Goal: Task Accomplishment & Management: Manage account settings

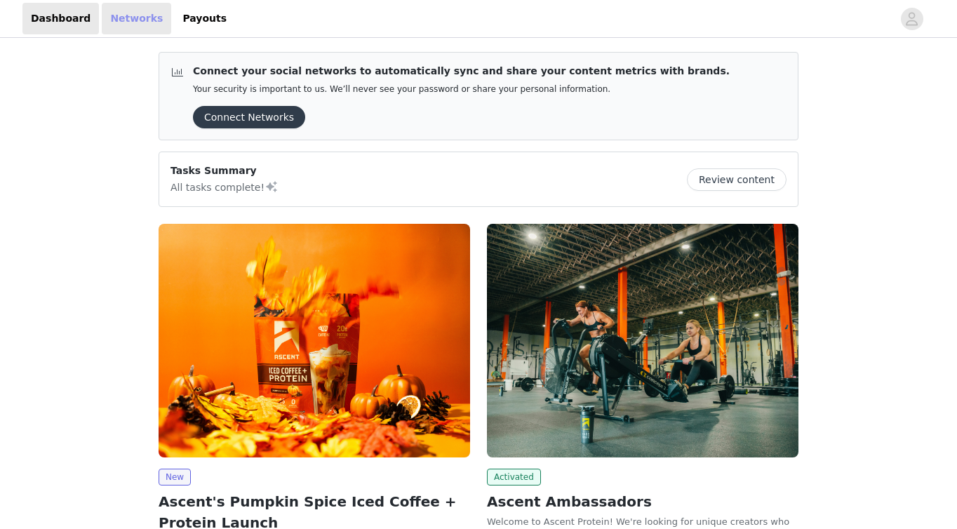
click at [130, 19] on link "Networks" at bounding box center [136, 19] width 69 height 32
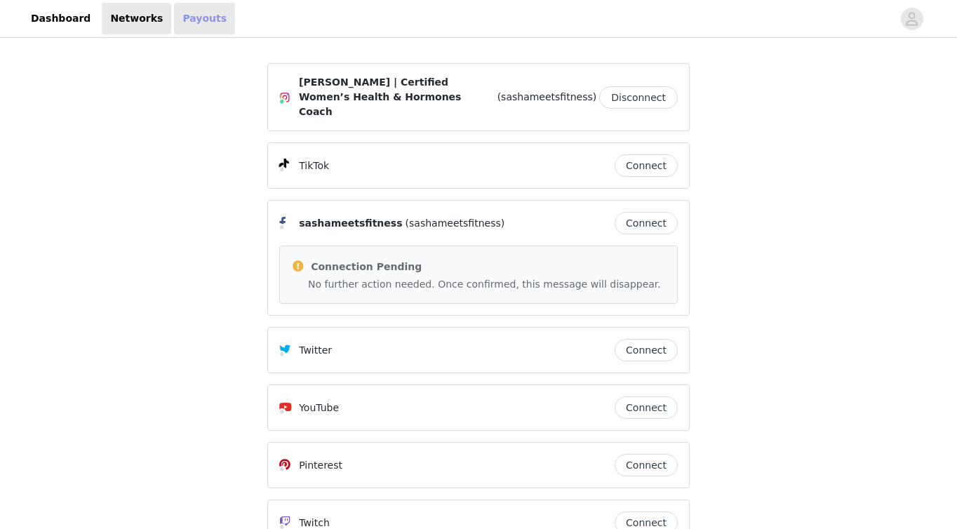
click at [189, 20] on link "Payouts" at bounding box center [204, 19] width 61 height 32
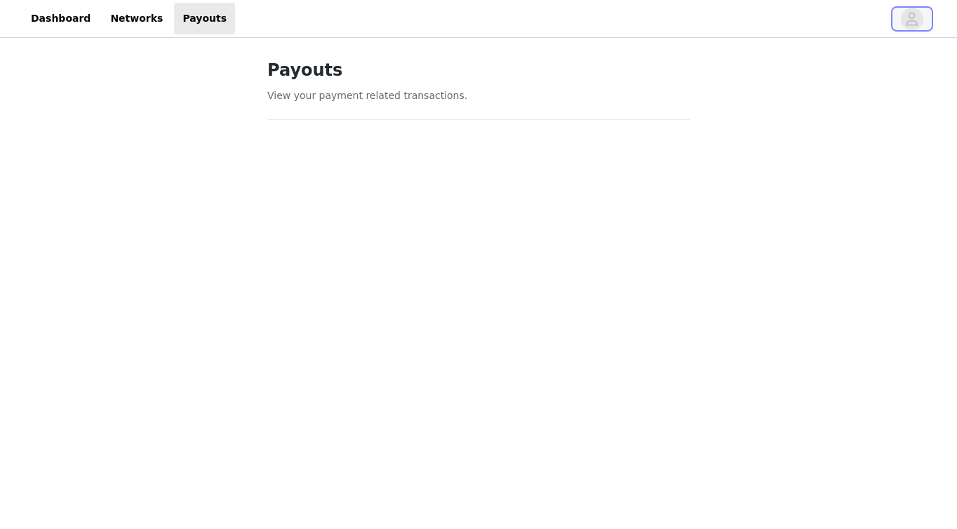
click at [910, 18] on icon "avatar" at bounding box center [912, 18] width 12 height 13
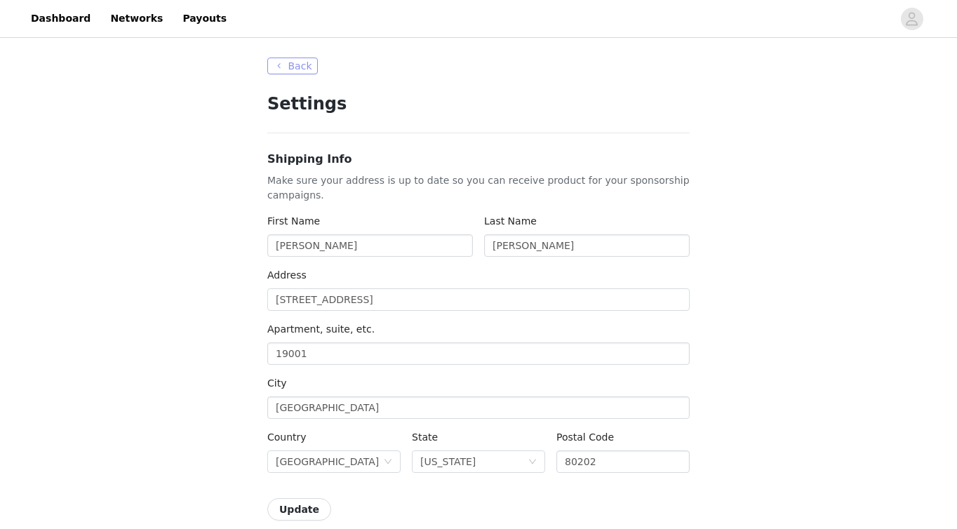
click at [302, 67] on button "Back" at bounding box center [292, 66] width 51 height 17
click at [281, 68] on button "Back" at bounding box center [292, 66] width 51 height 17
